Goal: Transaction & Acquisition: Book appointment/travel/reservation

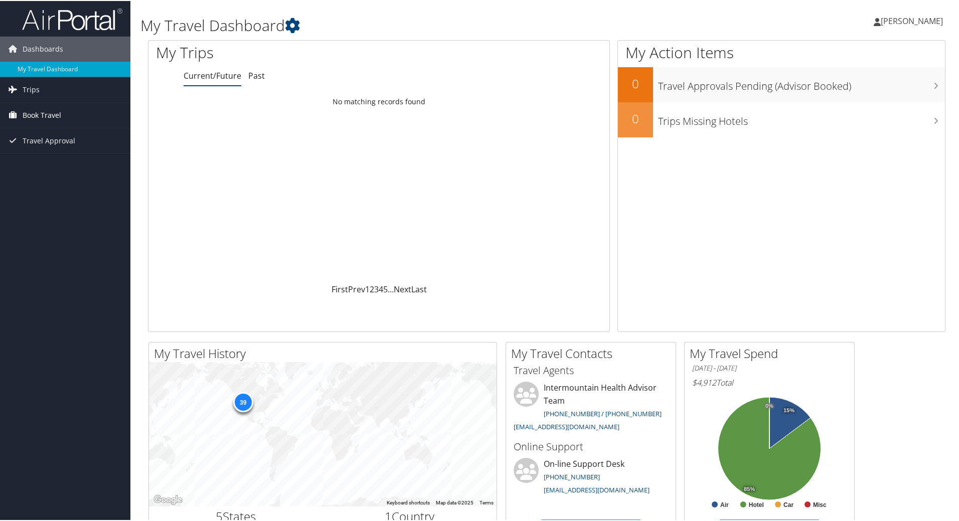
click at [49, 113] on span "Book Travel" at bounding box center [42, 114] width 39 height 25
click at [44, 163] on link "Book/Manage Online Trips" at bounding box center [65, 164] width 130 height 15
click at [24, 84] on span "Trips" at bounding box center [31, 88] width 17 height 25
click at [51, 92] on link "Trips" at bounding box center [65, 88] width 130 height 25
click at [50, 116] on span "Book Travel" at bounding box center [42, 114] width 39 height 25
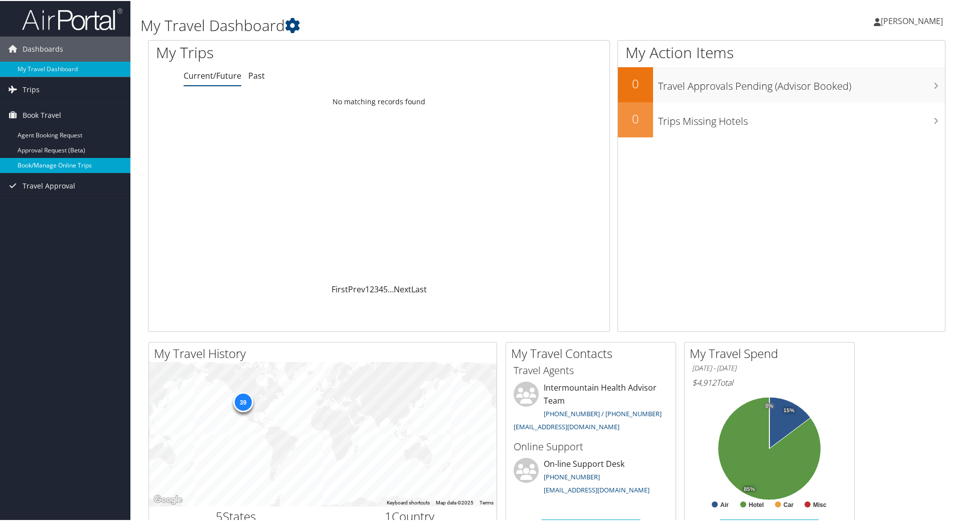
click at [57, 163] on link "Book/Manage Online Trips" at bounding box center [65, 164] width 130 height 15
click at [45, 166] on link "Book/Manage Online Trips" at bounding box center [65, 164] width 130 height 15
